Goal: Information Seeking & Learning: Learn about a topic

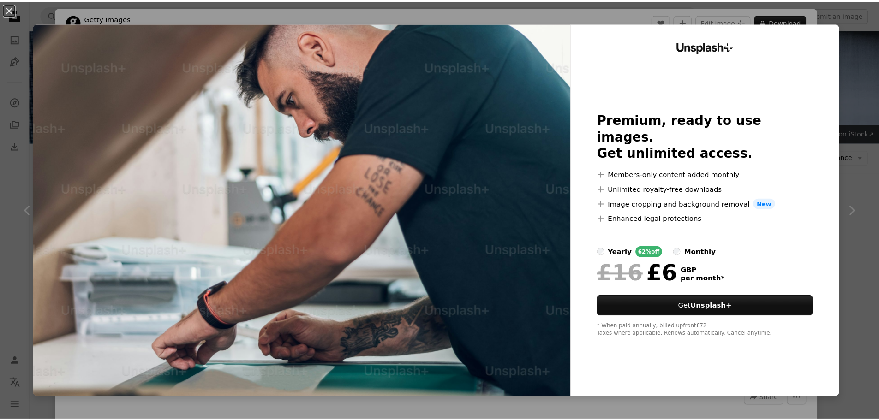
scroll to position [369, 0]
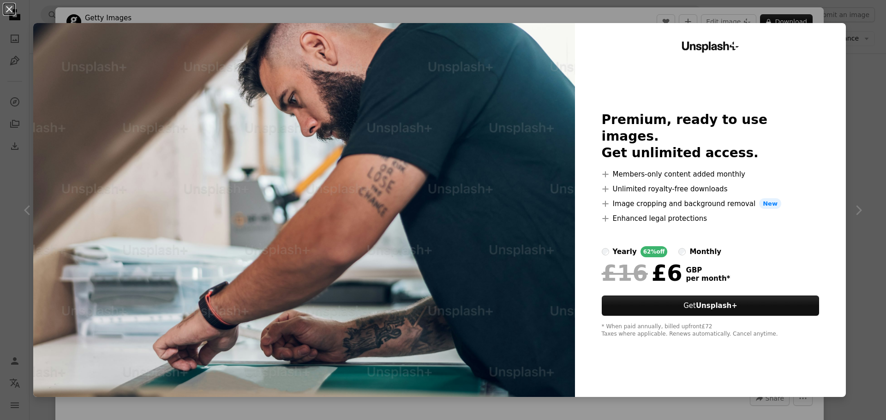
click at [848, 90] on div "An X shape Unsplash+ Premium, ready to use images. Get unlimited access. A plus…" at bounding box center [443, 210] width 886 height 420
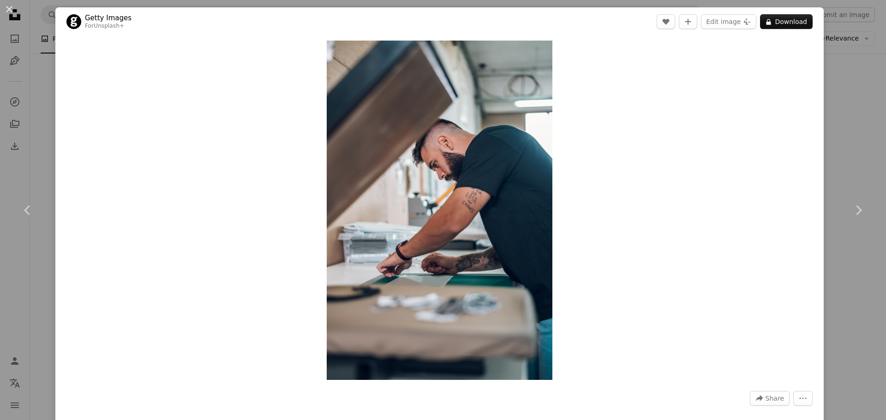
click at [848, 90] on div "An X shape Chevron left Chevron right Getty Images For Unsplash+ A heart A plus…" at bounding box center [443, 210] width 886 height 420
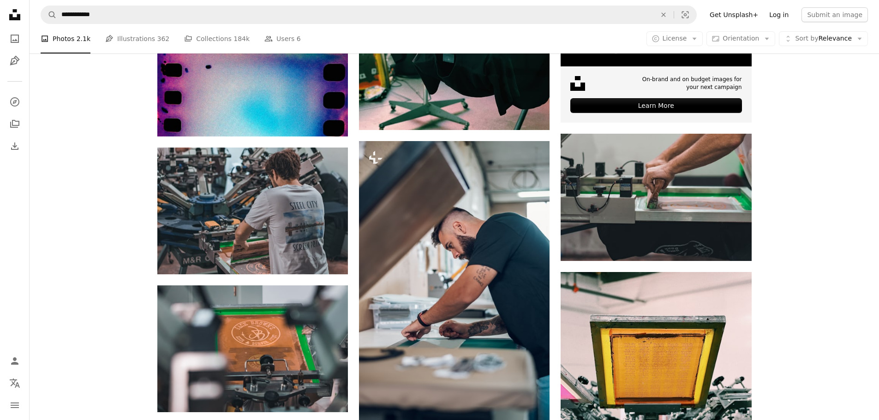
click at [780, 15] on link "Log in" at bounding box center [779, 14] width 30 height 15
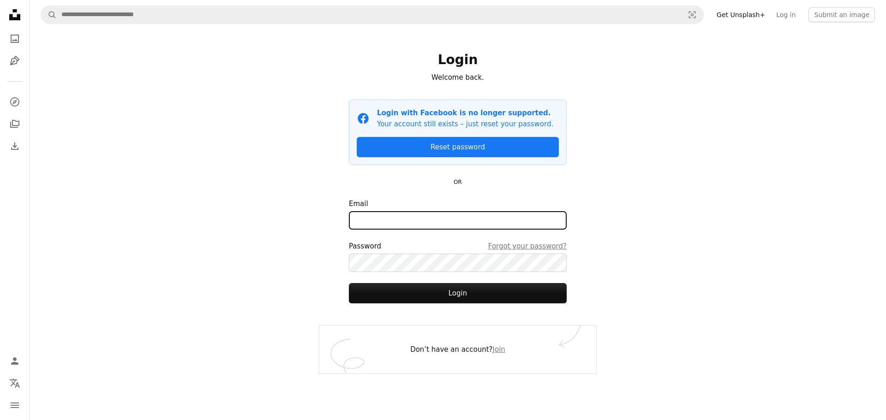
click at [412, 225] on input "Email" at bounding box center [458, 220] width 218 height 18
drag, startPoint x: 451, startPoint y: 220, endPoint x: 206, endPoint y: 216, distance: 244.6
click at [203, 216] on div "**********" at bounding box center [458, 210] width 856 height 420
type input "**********"
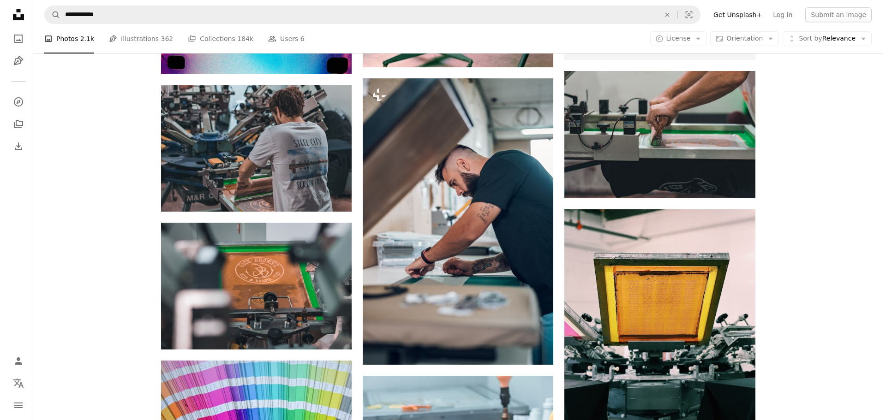
scroll to position [415, 0]
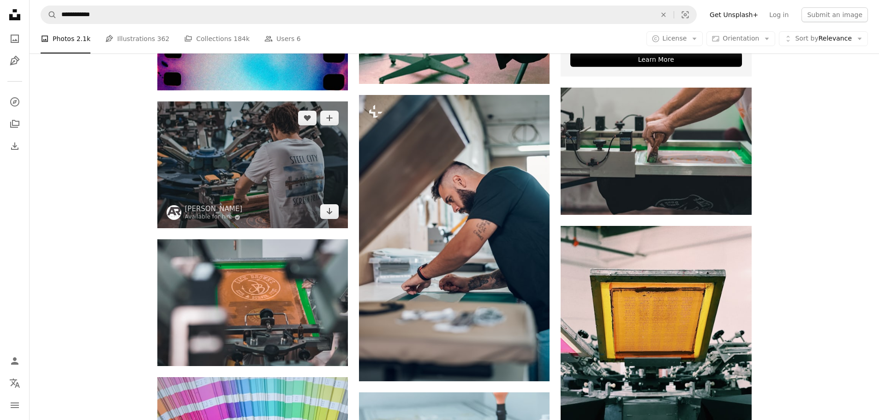
click at [215, 162] on img at bounding box center [252, 165] width 191 height 127
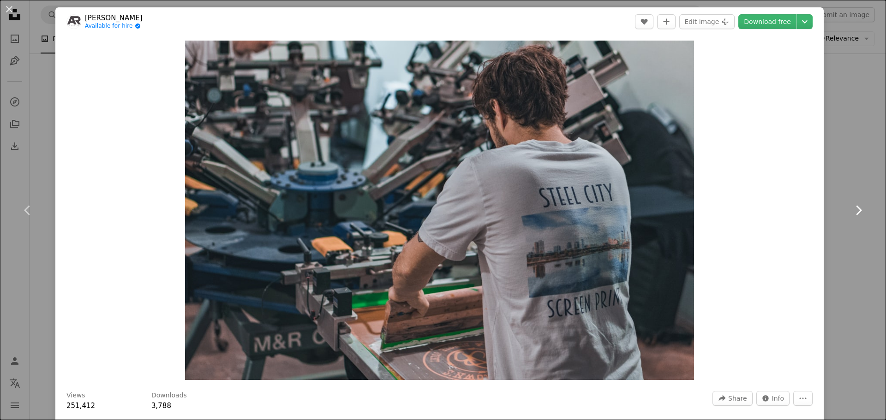
click at [843, 249] on link "Chevron right" at bounding box center [857, 210] width 55 height 89
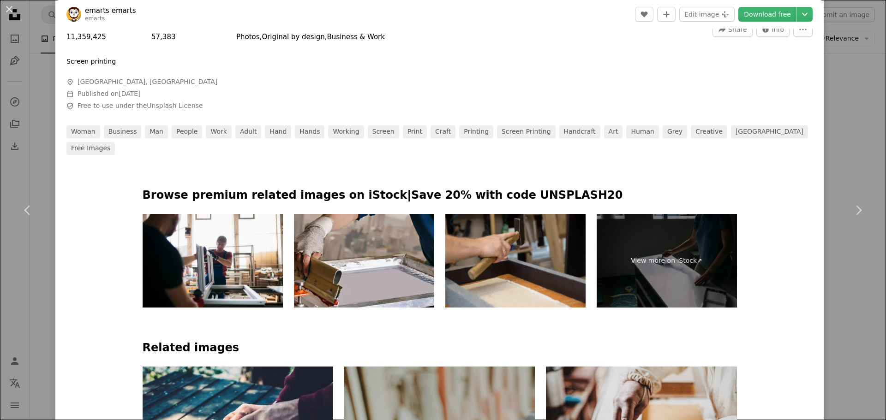
scroll to position [415, 0]
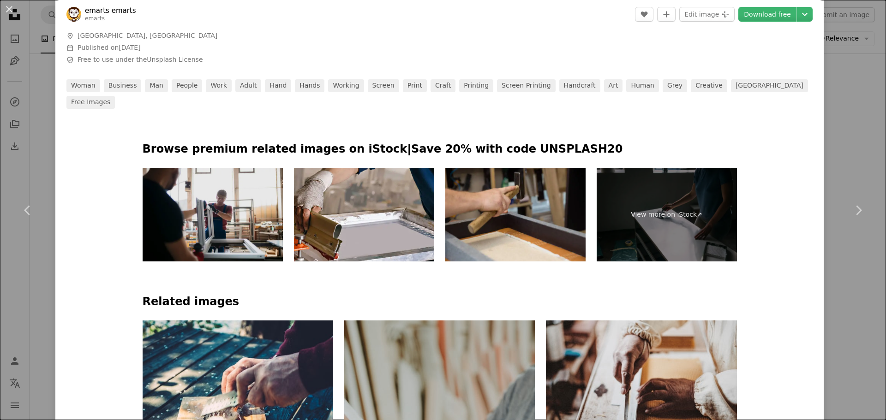
click at [179, 191] on img at bounding box center [213, 215] width 140 height 94
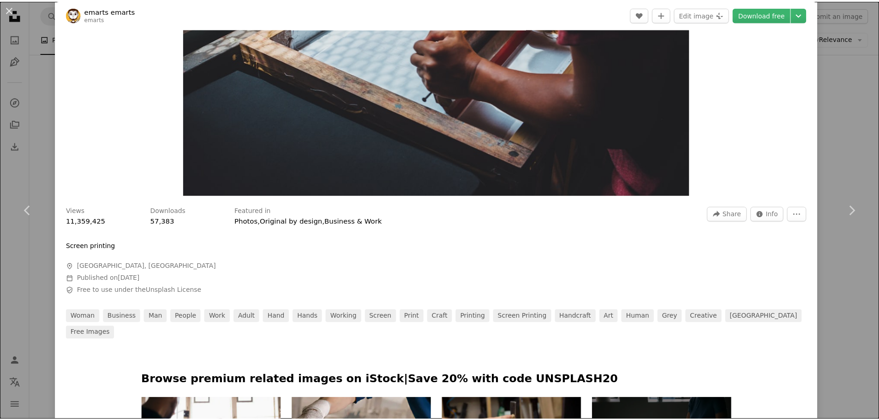
scroll to position [0, 0]
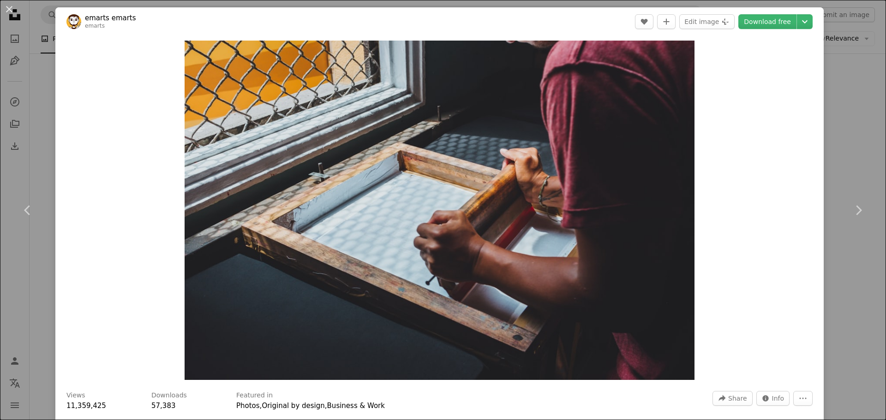
click at [825, 149] on div "An X shape Chevron left Chevron right emarts emarts emarts A heart A plus sign …" at bounding box center [443, 210] width 886 height 420
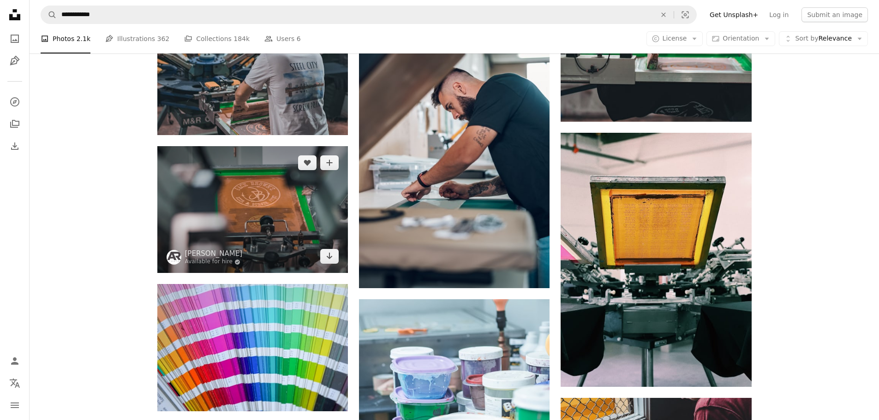
scroll to position [508, 0]
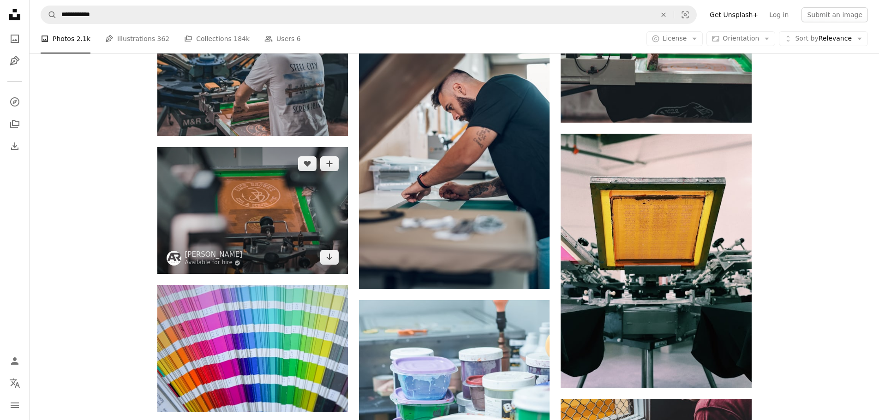
click at [269, 213] on img at bounding box center [252, 210] width 191 height 127
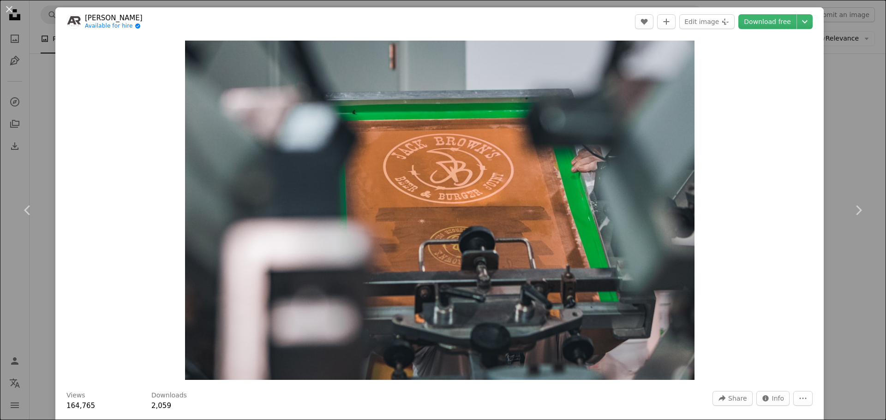
click at [840, 114] on div "An X shape Chevron left Chevron right [PERSON_NAME] Available for hire A checkm…" at bounding box center [443, 210] width 886 height 420
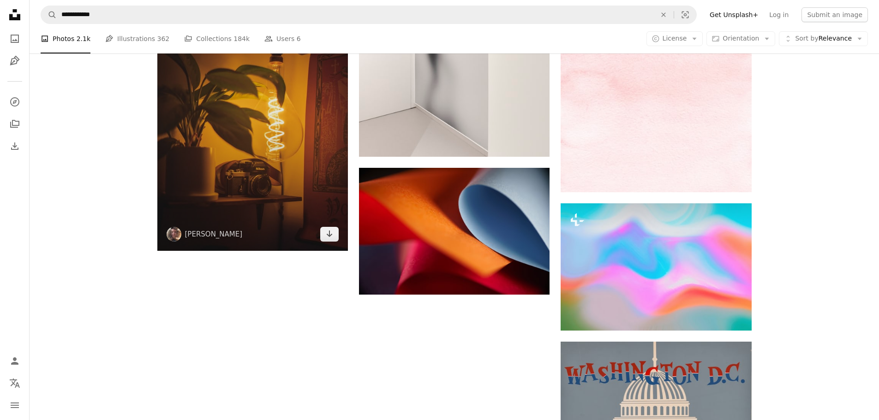
scroll to position [1236, 0]
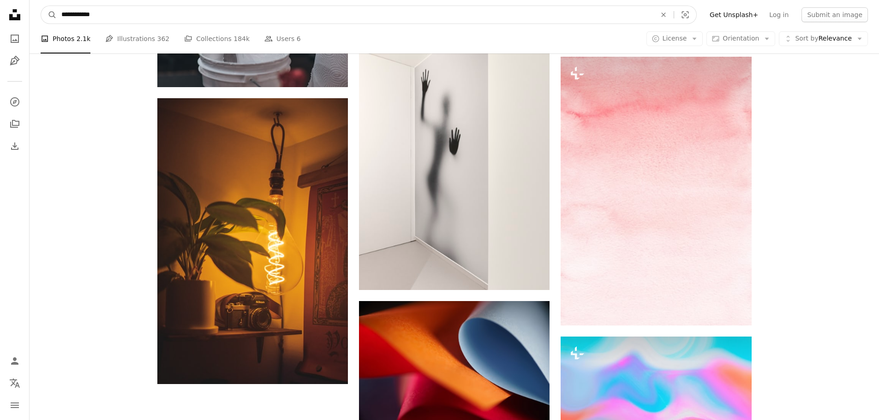
click at [136, 15] on input "**********" at bounding box center [355, 15] width 597 height 18
drag, startPoint x: 127, startPoint y: 14, endPoint x: 44, endPoint y: 19, distance: 83.6
click at [44, 19] on form "**********" at bounding box center [369, 15] width 656 height 18
type input "******"
click button "A magnifying glass" at bounding box center [49, 15] width 16 height 18
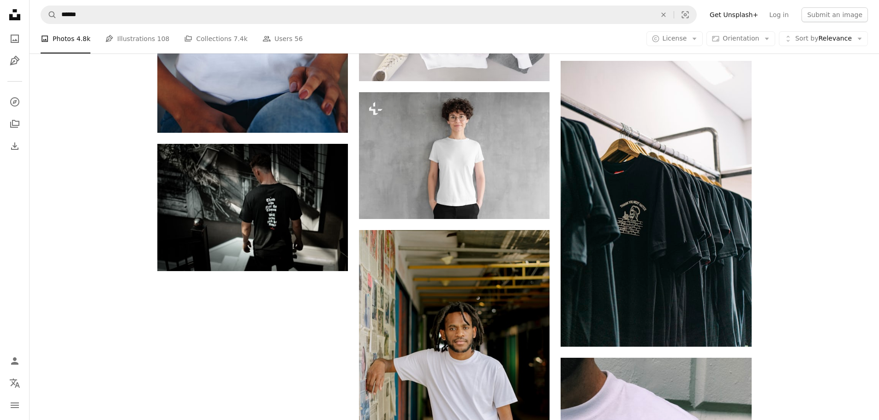
scroll to position [1292, 0]
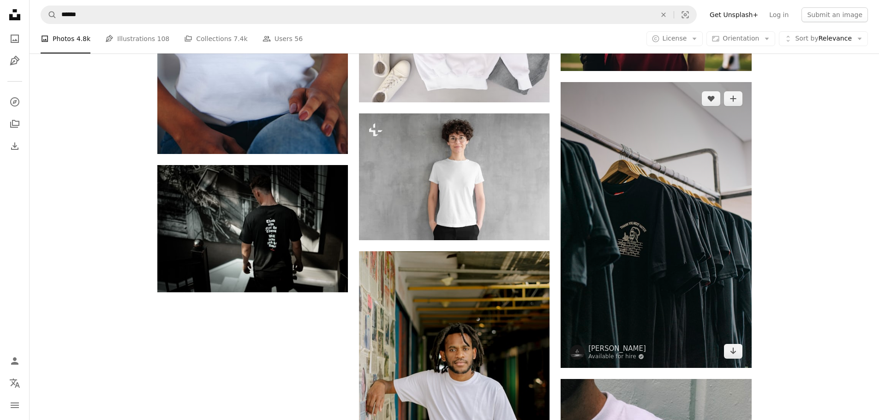
click at [628, 171] on img at bounding box center [656, 225] width 191 height 286
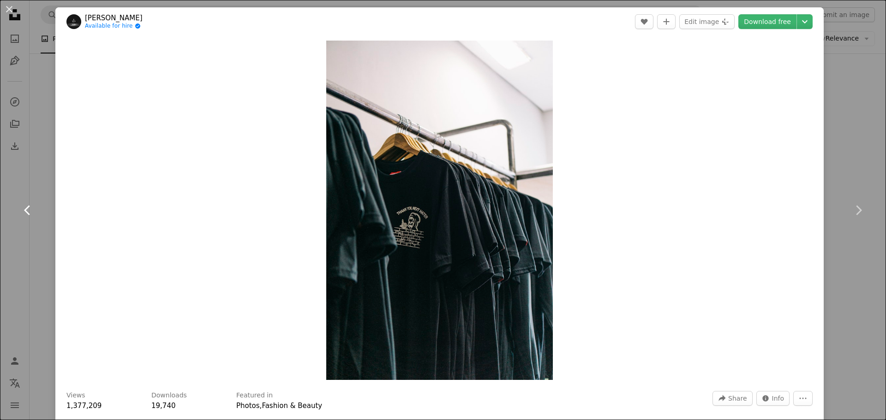
click at [49, 172] on link "Chevron left" at bounding box center [27, 210] width 55 height 89
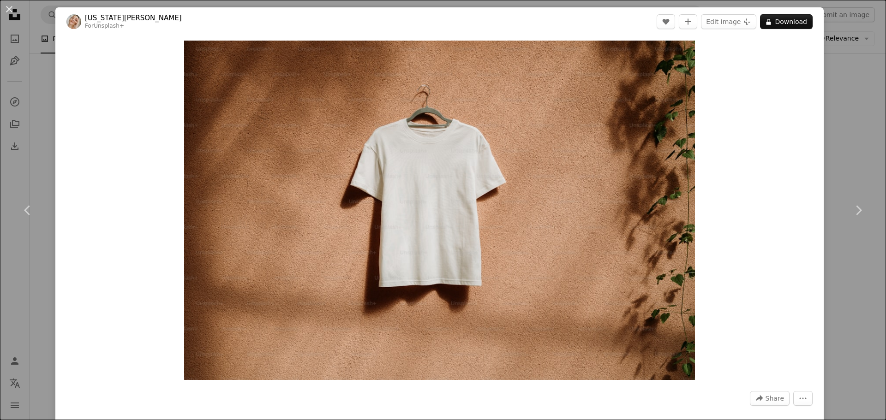
drag, startPoint x: 40, startPoint y: 141, endPoint x: 62, endPoint y: 125, distance: 27.8
click at [39, 141] on div "An X shape Chevron left Chevron right [US_STATE][PERSON_NAME] For Unsplash+ A h…" at bounding box center [443, 210] width 886 height 420
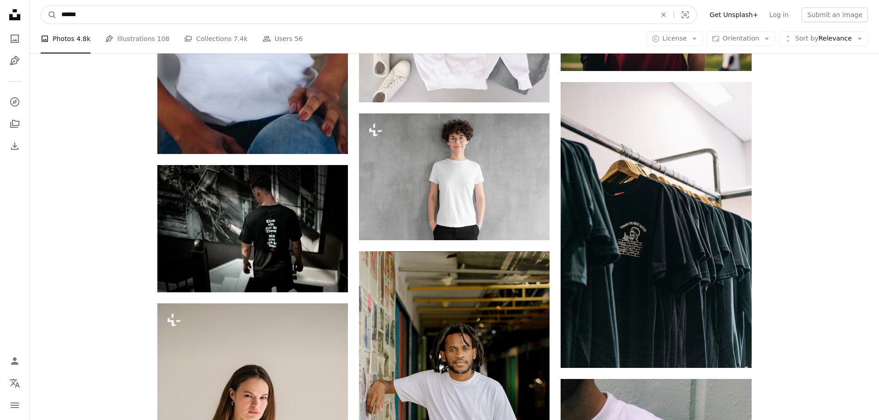
drag, startPoint x: 143, startPoint y: 11, endPoint x: 7, endPoint y: 13, distance: 136.1
type input "********"
click at [41, 6] on button "A magnifying glass" at bounding box center [49, 15] width 16 height 18
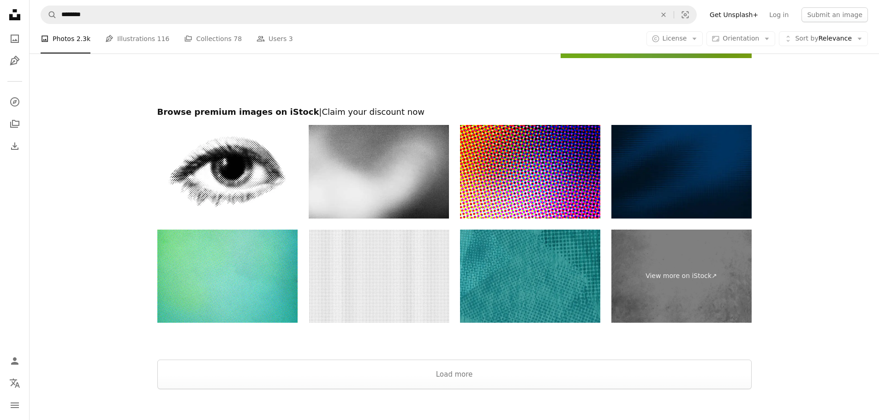
scroll to position [1892, 0]
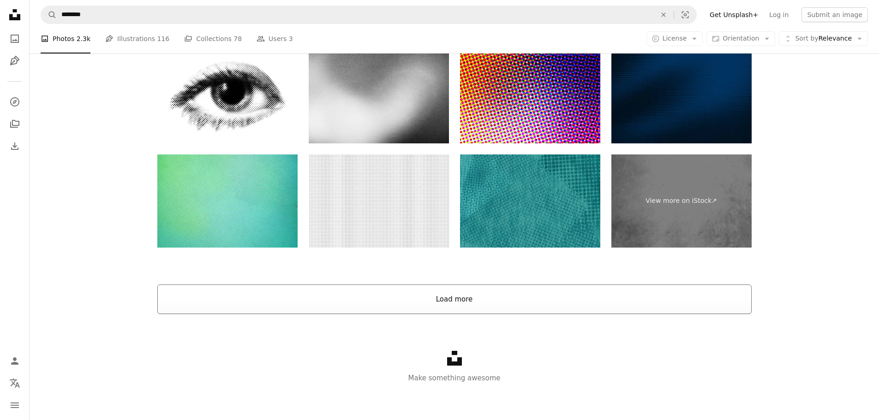
click at [481, 305] on button "Load more" at bounding box center [454, 300] width 594 height 30
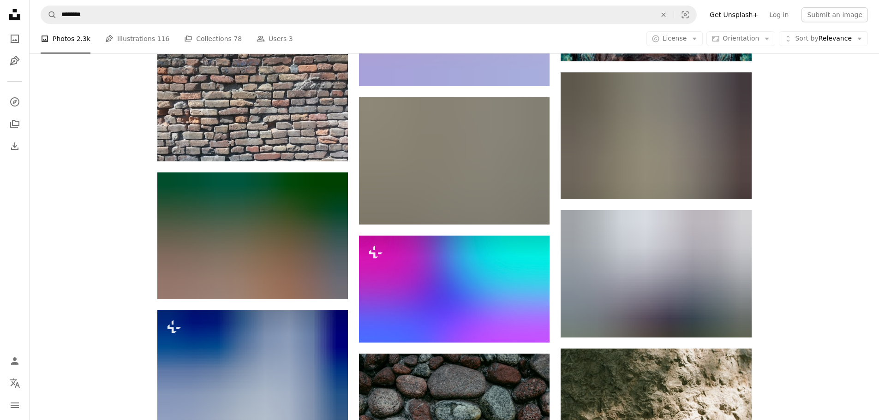
scroll to position [3660, 0]
